Goal: Transaction & Acquisition: Purchase product/service

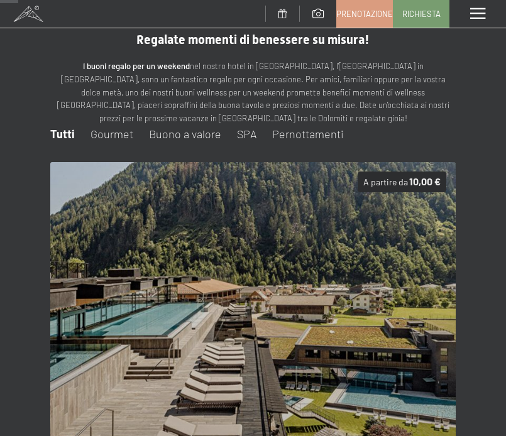
scroll to position [18, 0]
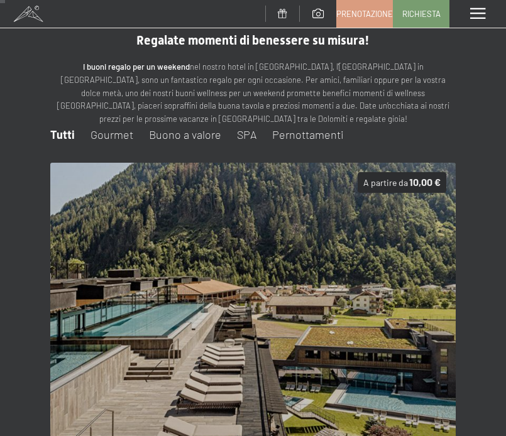
click at [287, 136] on span "Pernottamenti" at bounding box center [308, 135] width 72 height 14
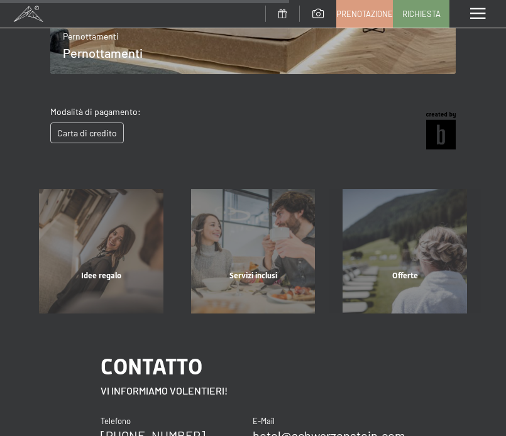
scroll to position [520, 0]
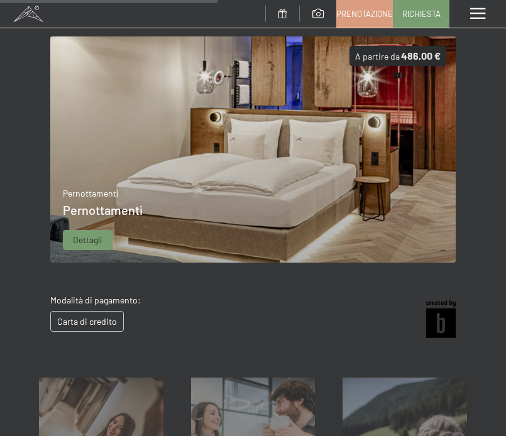
click at [101, 231] on div "Dettagli" at bounding box center [88, 240] width 50 height 20
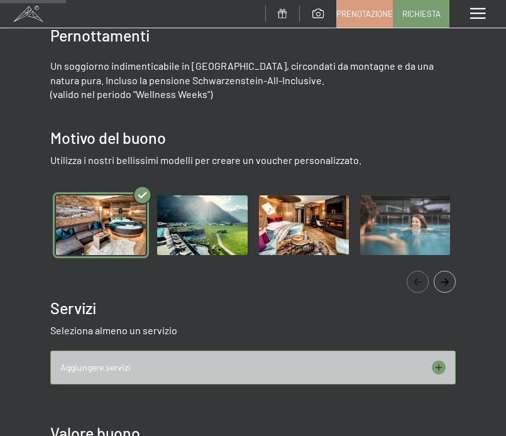
scroll to position [206, 0]
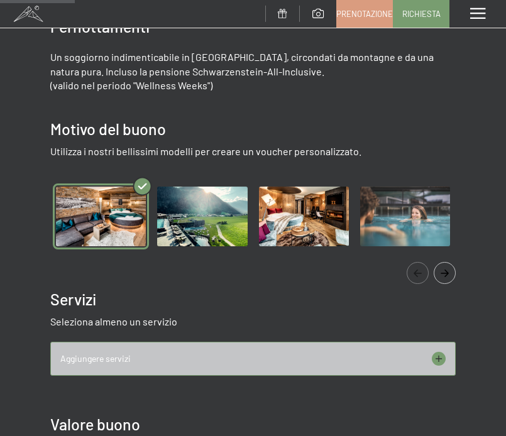
click at [105, 221] on img "Gallery" at bounding box center [101, 216] width 96 height 66
click at [196, 224] on img "Gallery" at bounding box center [202, 216] width 96 height 66
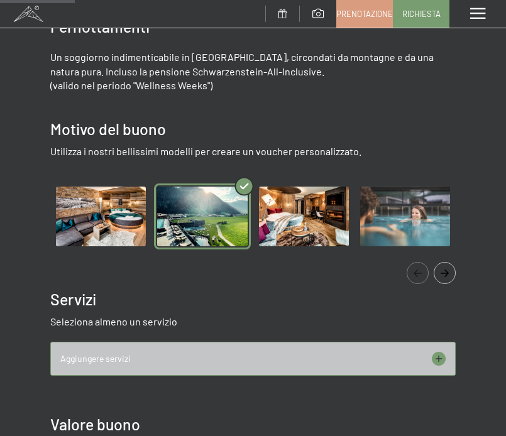
click at [96, 224] on img "Gallery" at bounding box center [101, 216] width 96 height 66
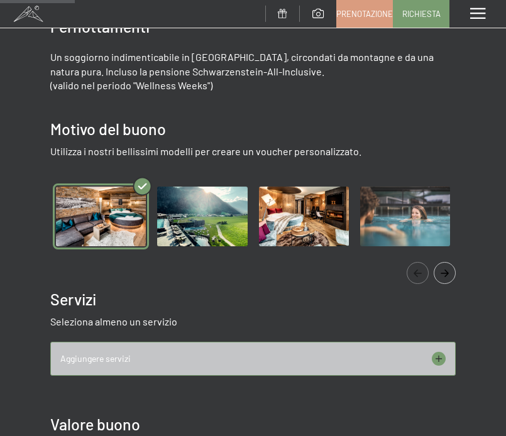
click at [187, 221] on img "Gallery" at bounding box center [202, 216] width 96 height 66
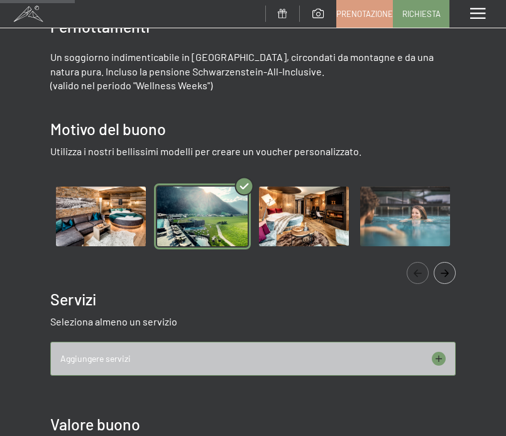
click at [91, 227] on img "Gallery" at bounding box center [101, 216] width 96 height 66
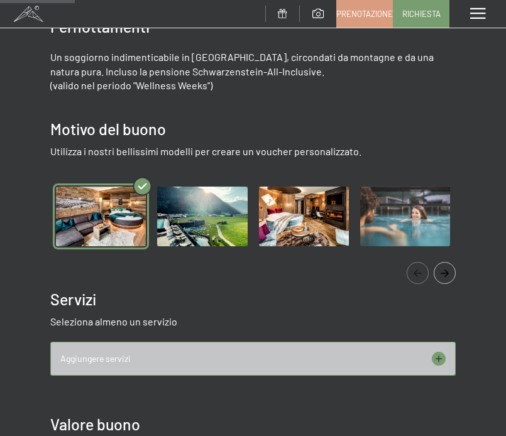
click at [199, 229] on img "Gallery" at bounding box center [202, 216] width 96 height 66
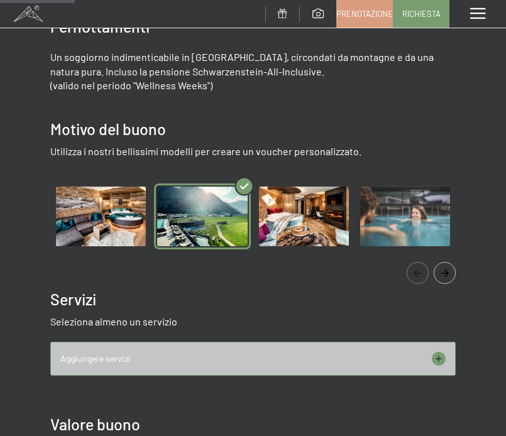
click at [300, 229] on img "Gallery" at bounding box center [304, 216] width 96 height 66
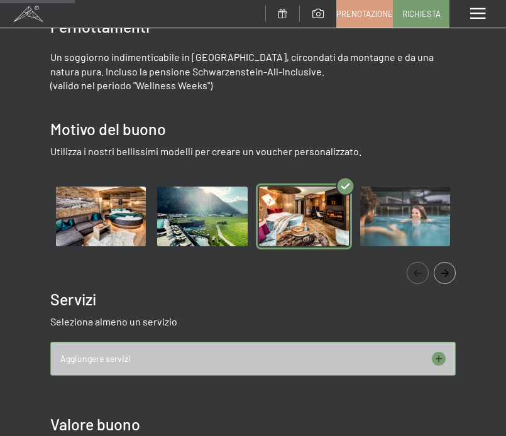
click at [388, 217] on img "Gallery" at bounding box center [405, 216] width 96 height 66
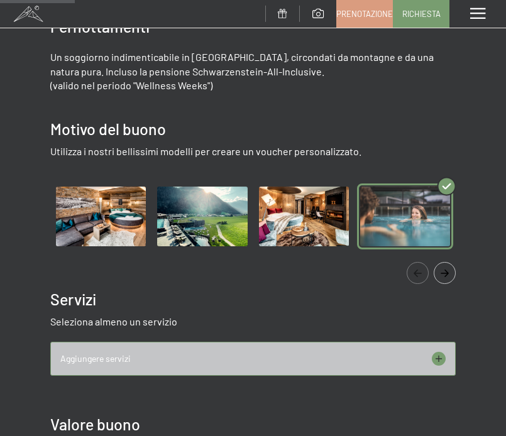
click at [197, 220] on img "Gallery" at bounding box center [202, 216] width 96 height 66
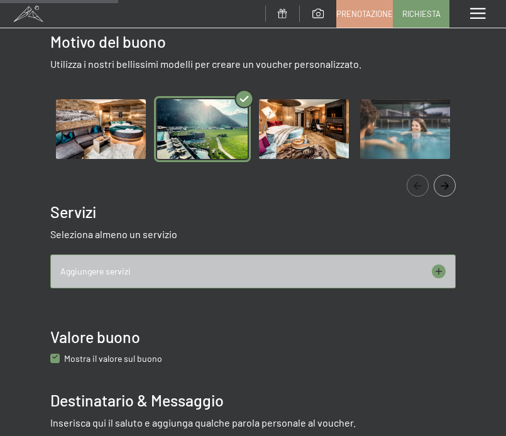
scroll to position [332, 0]
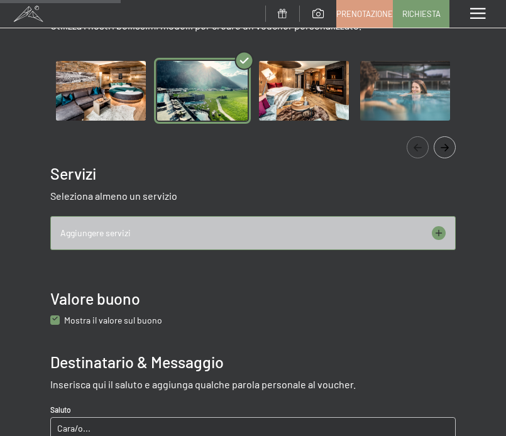
click at [188, 233] on div "Aggiungere servizi" at bounding box center [252, 233] width 405 height 34
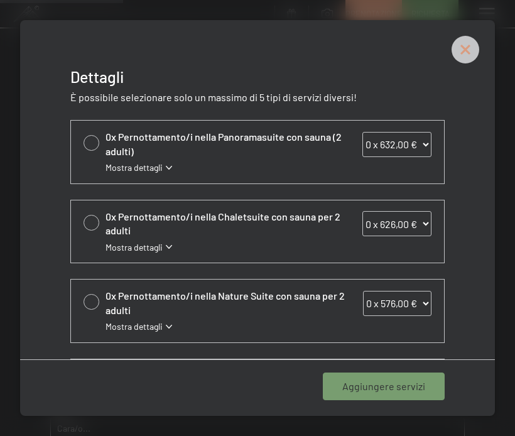
click at [464, 57] on icon at bounding box center [466, 50] width 28 height 28
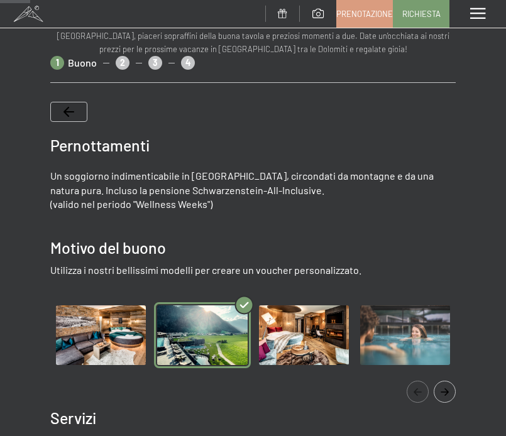
scroll to position [80, 0]
